Goal: Task Accomplishment & Management: Manage account settings

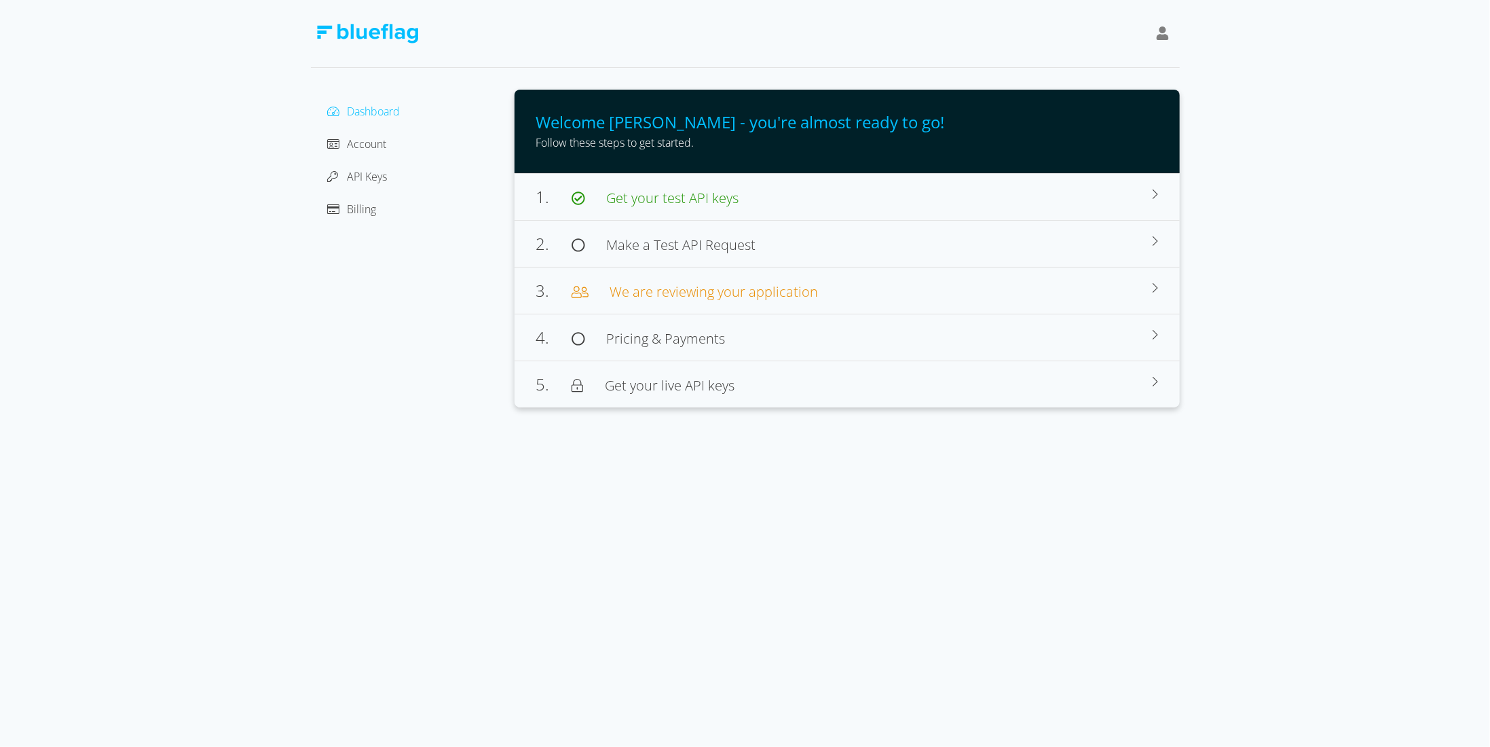
click at [1159, 29] on icon at bounding box center [1163, 33] width 12 height 14
click at [1108, 100] on div "Sign Out" at bounding box center [1101, 105] width 114 height 14
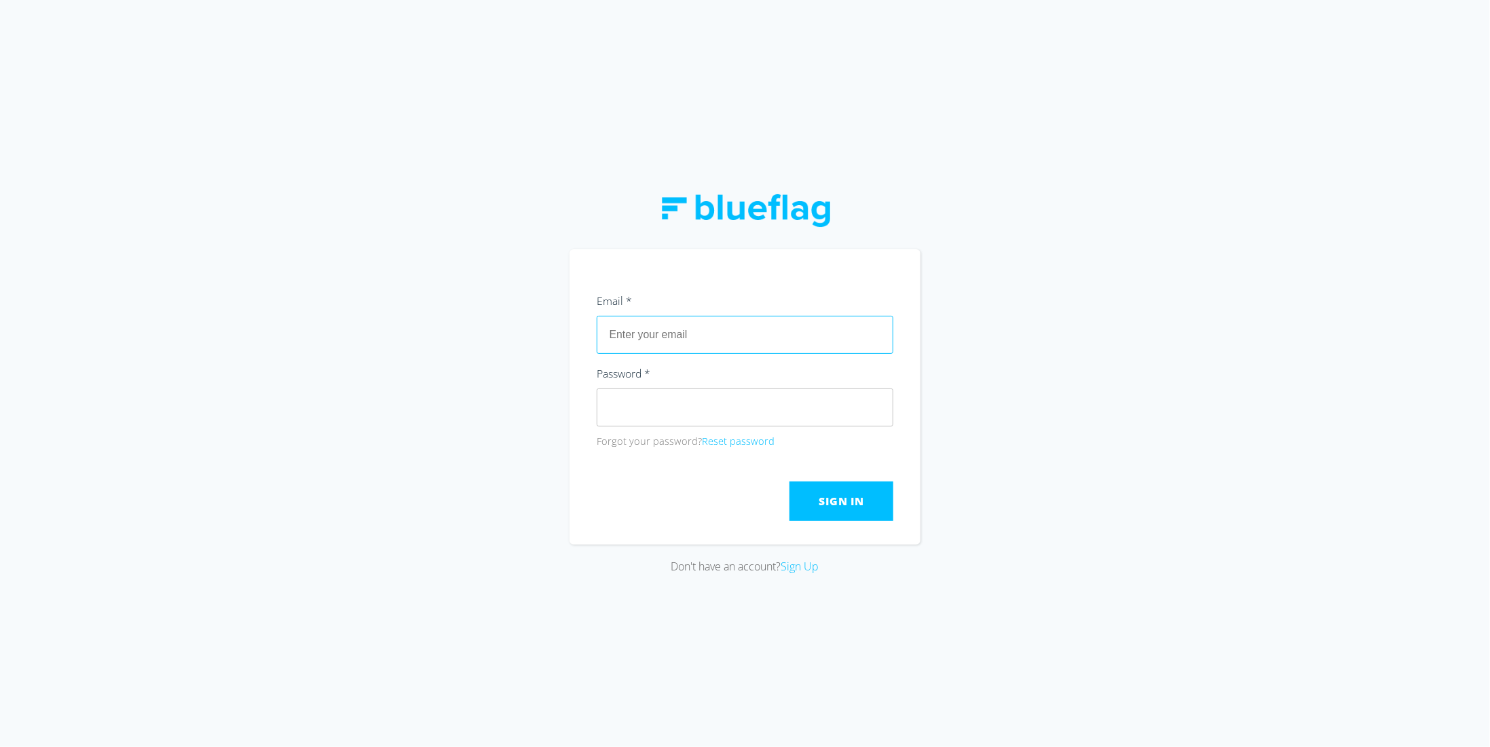
type input "[EMAIL_ADDRESS][DOMAIN_NAME]"
click at [818, 492] on button "Sign In" at bounding box center [841, 500] width 104 height 39
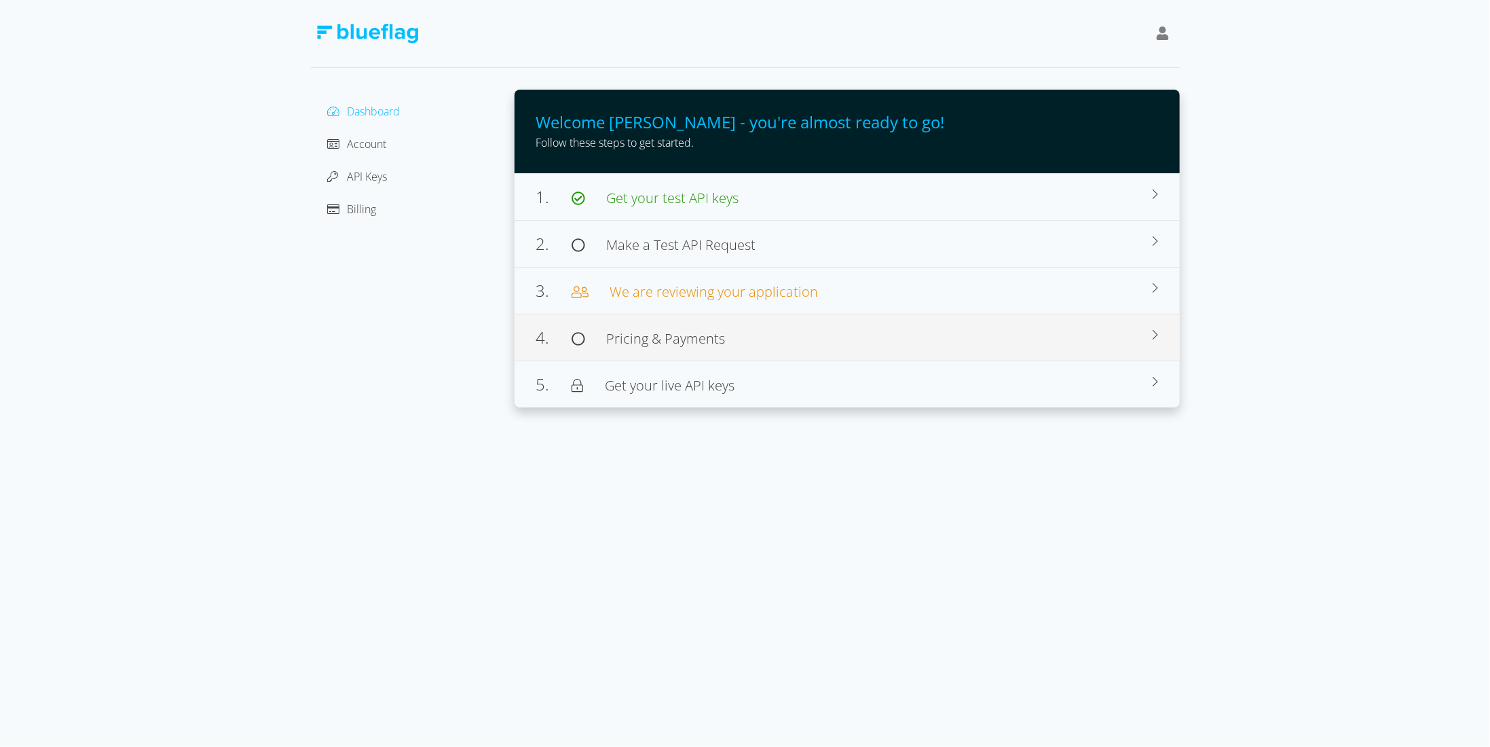
click at [666, 341] on span "Pricing & Payments" at bounding box center [666, 338] width 119 height 18
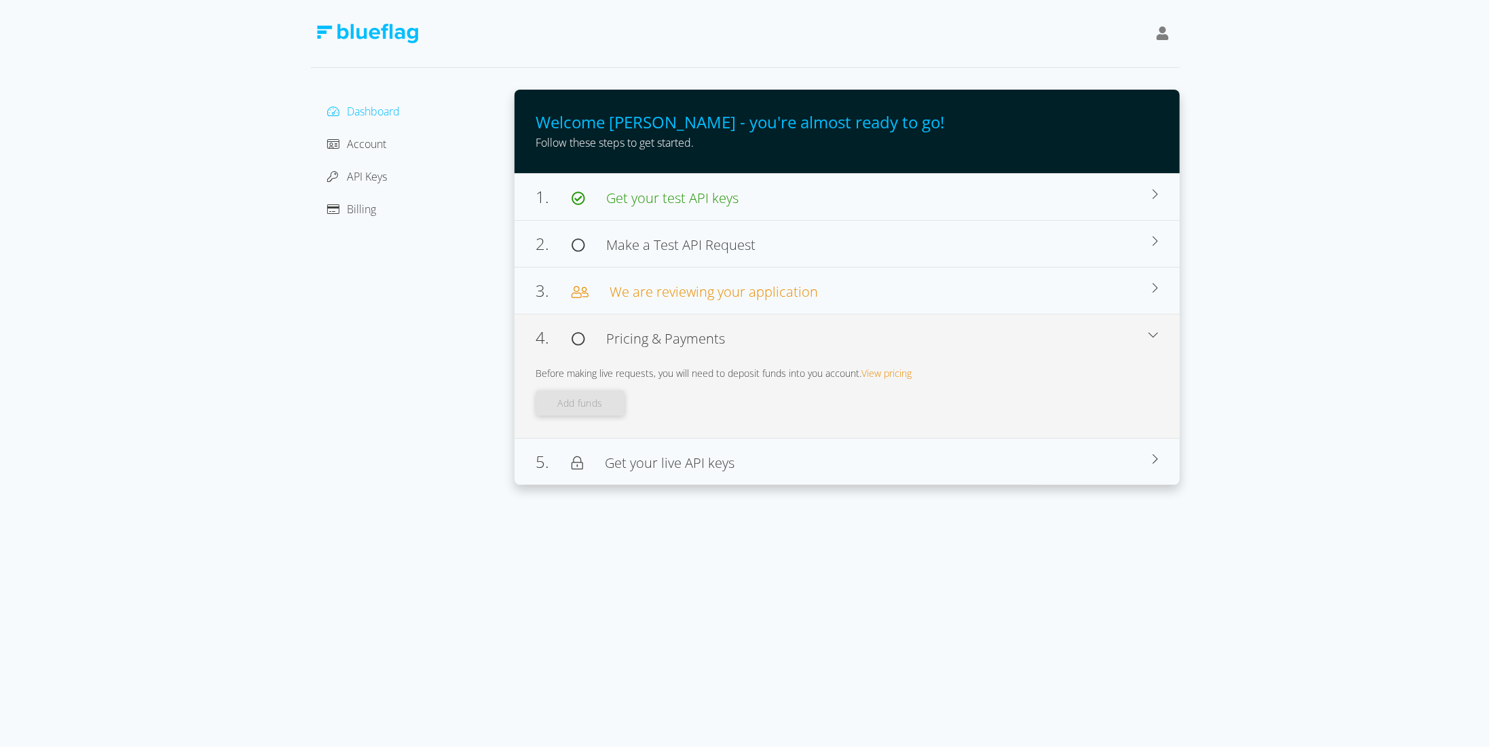
click at [667, 341] on span "Pricing & Payments" at bounding box center [666, 338] width 119 height 18
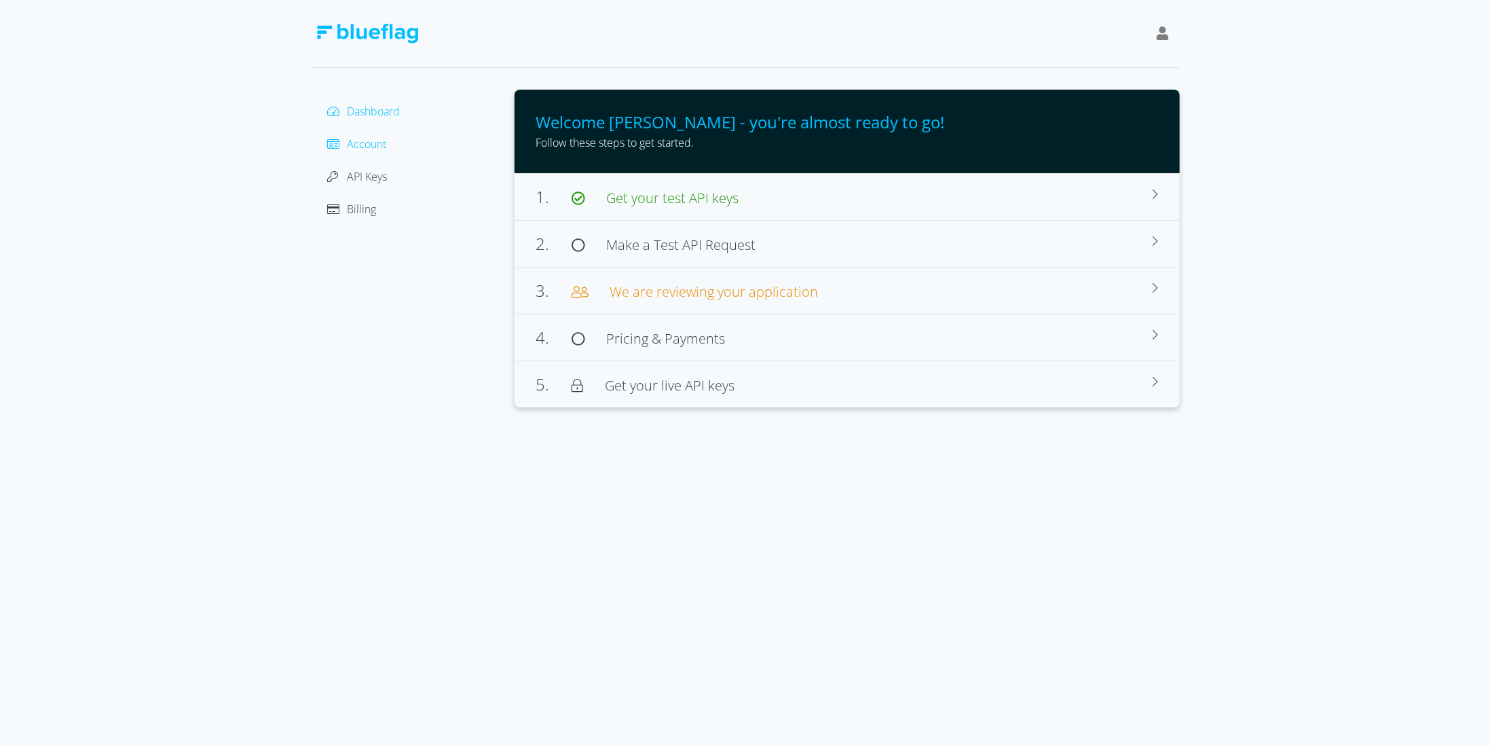
click at [377, 144] on span "Account" at bounding box center [367, 143] width 39 height 15
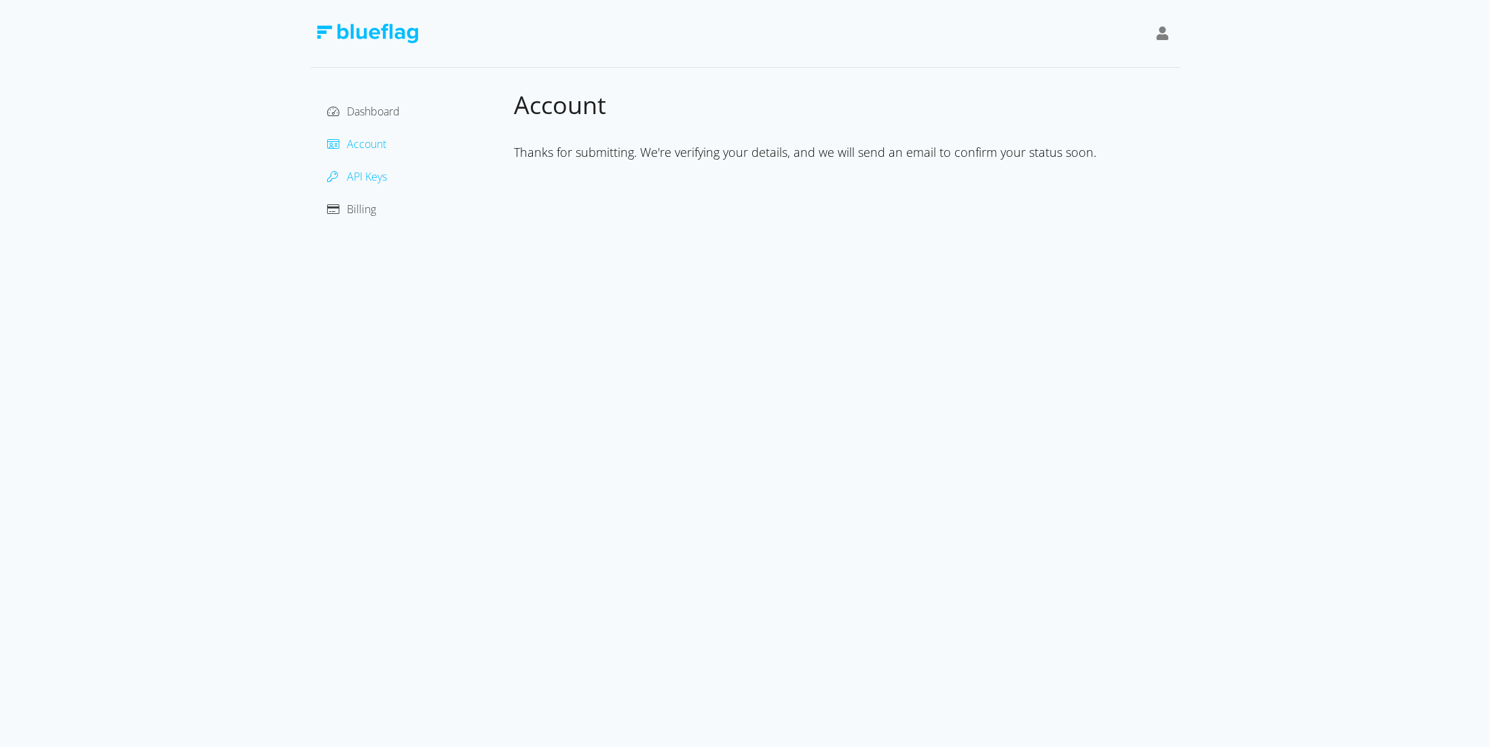
click at [359, 176] on span "API Keys" at bounding box center [368, 176] width 40 height 15
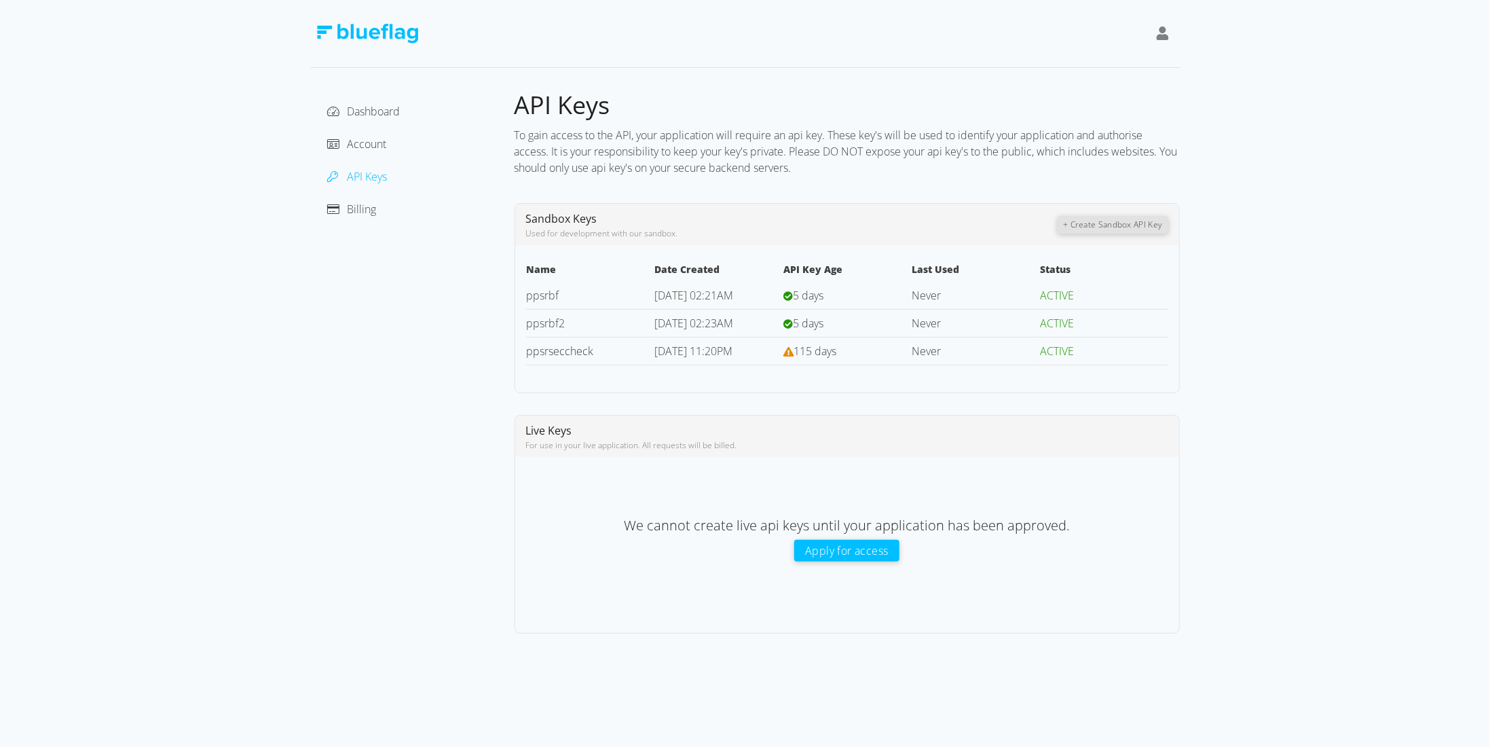
click at [392, 208] on div "Billing" at bounding box center [413, 209] width 182 height 22
click at [358, 208] on span "Billing" at bounding box center [362, 209] width 29 height 15
